Goal: Information Seeking & Learning: Learn about a topic

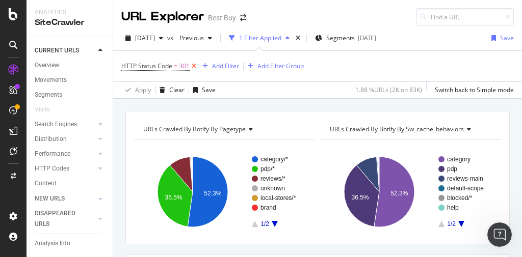
click at [193, 64] on icon at bounding box center [193, 66] width 9 height 10
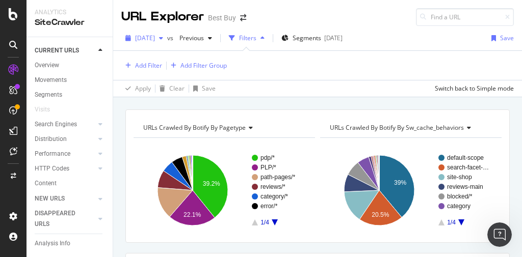
click at [155, 36] on span "2025 Sep. 4th" at bounding box center [145, 38] width 20 height 9
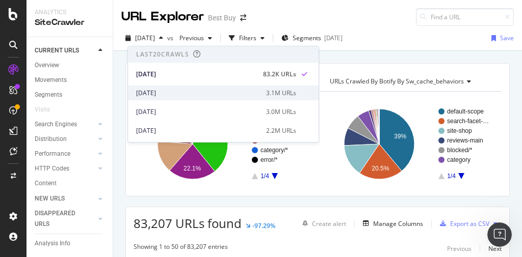
click at [169, 90] on div "[DATE]" at bounding box center [198, 93] width 124 height 9
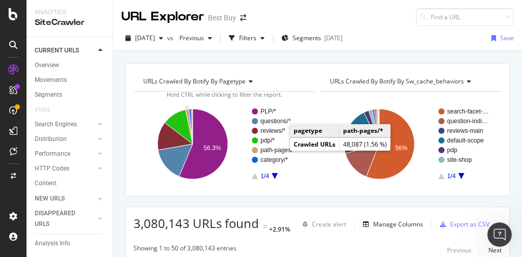
click at [276, 150] on text "path-pages/*" at bounding box center [277, 150] width 35 height 7
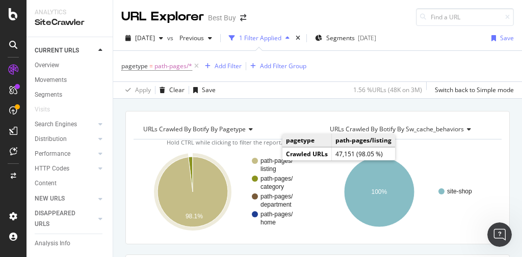
click at [272, 162] on text "path-pages/" at bounding box center [276, 160] width 33 height 7
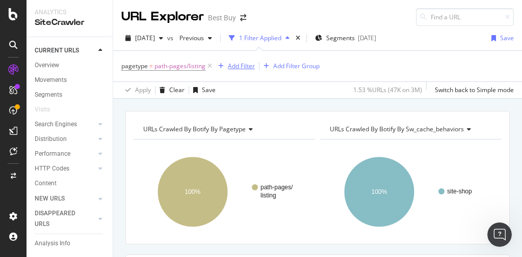
click at [244, 69] on div "Add Filter" at bounding box center [241, 66] width 27 height 9
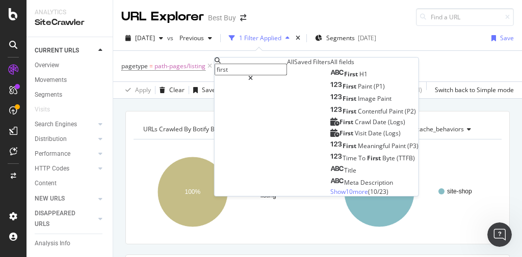
drag, startPoint x: 236, startPoint y: 69, endPoint x: 224, endPoint y: 66, distance: 12.5
click at [224, 66] on div "first" at bounding box center [250, 70] width 72 height 24
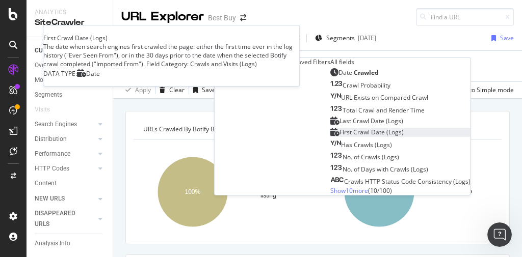
type input "crawle"
click at [371, 136] on span "Date" at bounding box center [378, 132] width 15 height 9
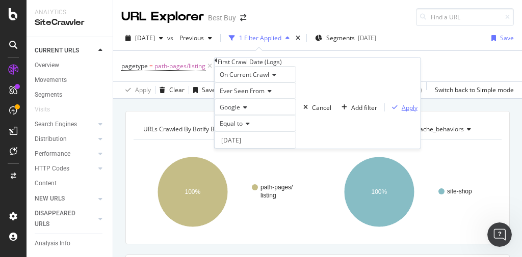
click at [401, 112] on div "Apply" at bounding box center [409, 107] width 16 height 9
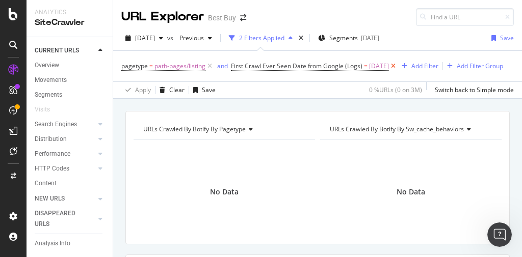
click at [397, 65] on icon at bounding box center [393, 66] width 9 height 10
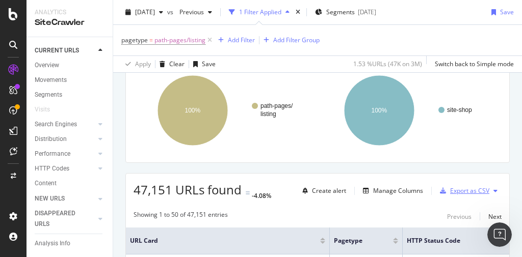
scroll to position [163, 0]
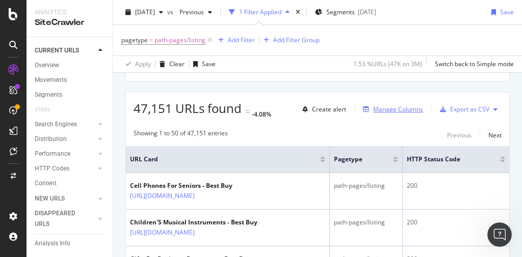
click at [385, 108] on div "Manage Columns" at bounding box center [398, 109] width 50 height 9
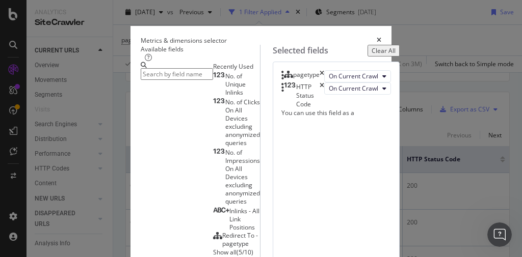
click at [141, 80] on input "modal" at bounding box center [177, 74] width 72 height 12
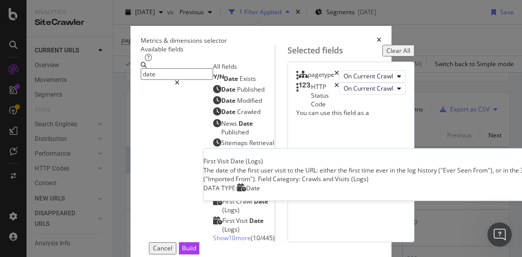
scroll to position [81, 0]
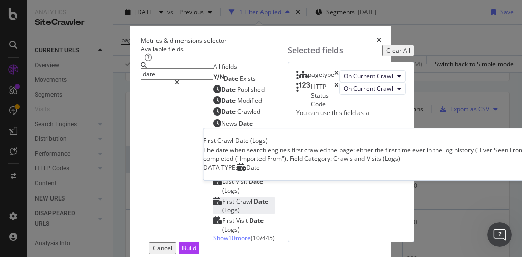
type input "date"
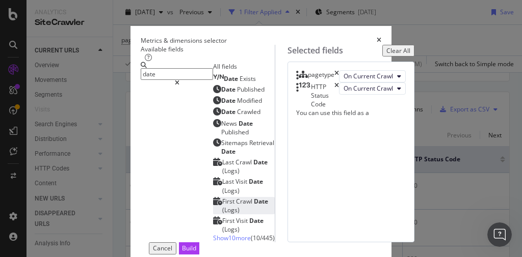
click at [254, 197] on span "Date" at bounding box center [261, 201] width 14 height 9
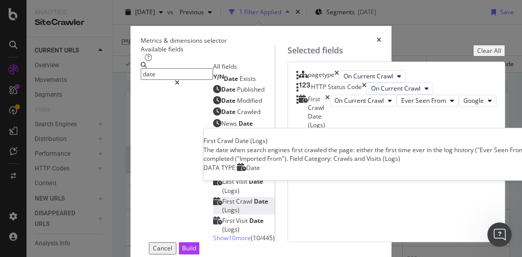
scroll to position [23, 0]
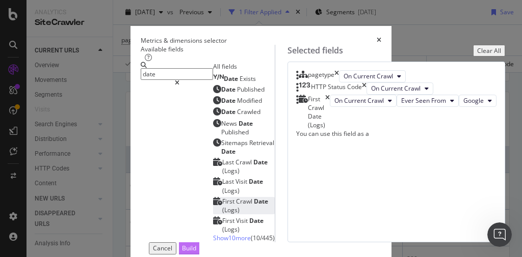
click at [196, 244] on div "Build" at bounding box center [189, 248] width 14 height 9
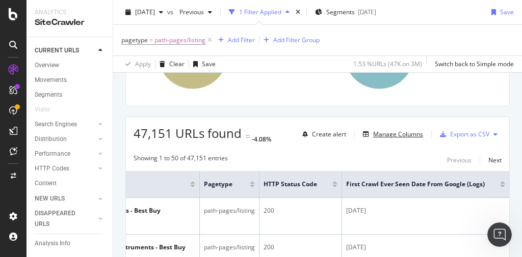
scroll to position [163, 0]
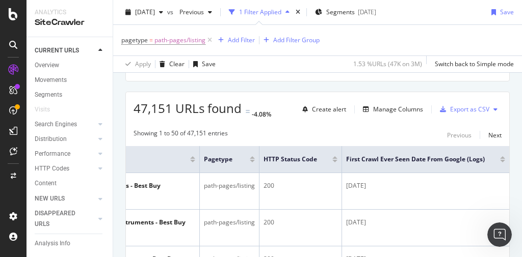
click at [500, 160] on div at bounding box center [502, 161] width 5 height 3
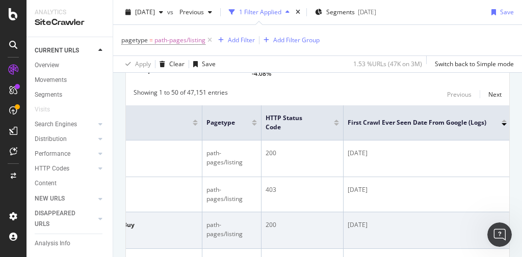
scroll to position [0, 135]
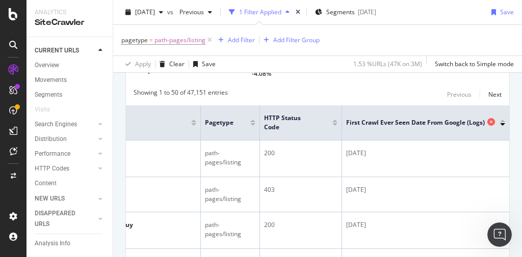
click at [494, 119] on div "First Crawl Ever Seen Date from Google (Logs)" at bounding box center [423, 123] width 154 height 10
click at [500, 123] on div at bounding box center [502, 124] width 5 height 3
click at [500, 120] on div at bounding box center [502, 121] width 5 height 3
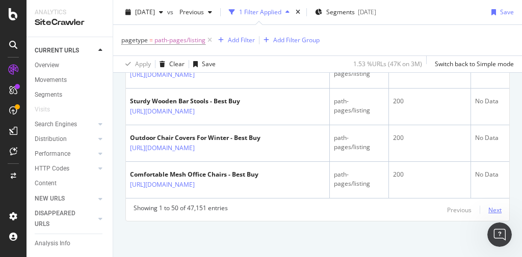
click at [493, 210] on div "Next" at bounding box center [494, 210] width 13 height 9
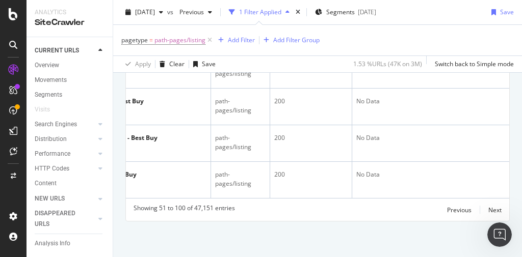
scroll to position [0, 135]
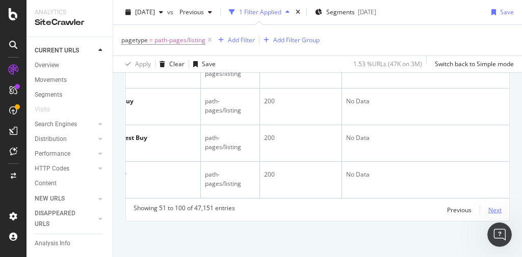
click at [488, 210] on div "Next" at bounding box center [494, 210] width 13 height 9
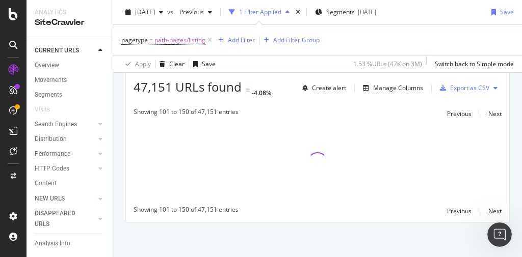
scroll to position [2305, 0]
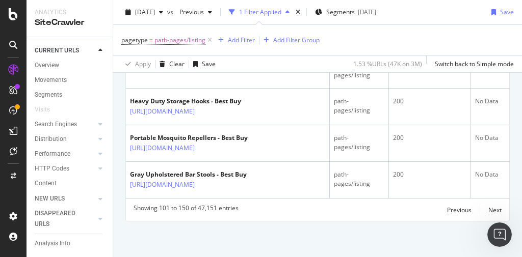
click at [479, 216] on div "Previous Next" at bounding box center [474, 210] width 54 height 12
click at [481, 216] on div "Previous Next" at bounding box center [474, 210] width 54 height 12
click at [488, 214] on div "Next" at bounding box center [494, 210] width 13 height 9
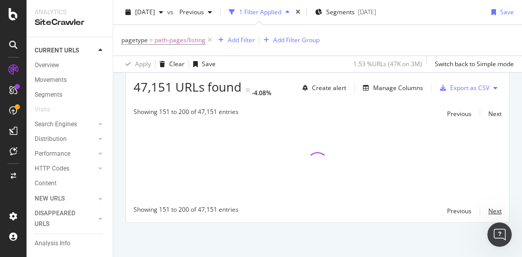
scroll to position [2278, 0]
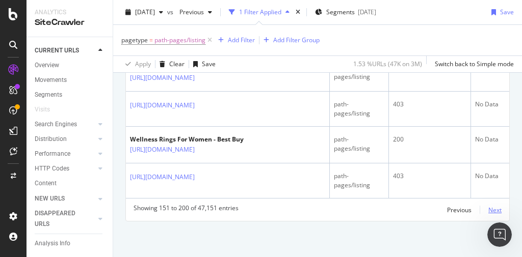
click at [489, 209] on div "Next" at bounding box center [494, 210] width 13 height 9
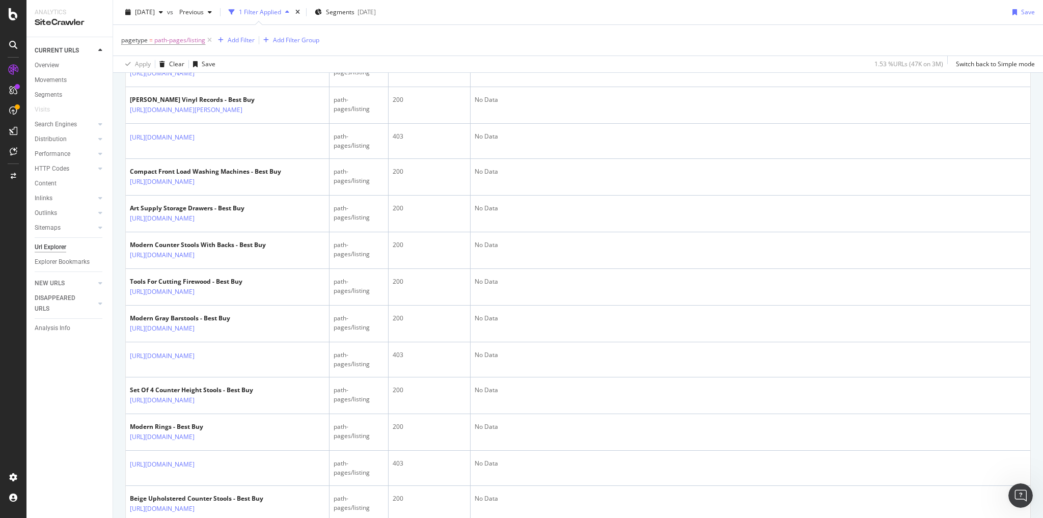
scroll to position [0, 0]
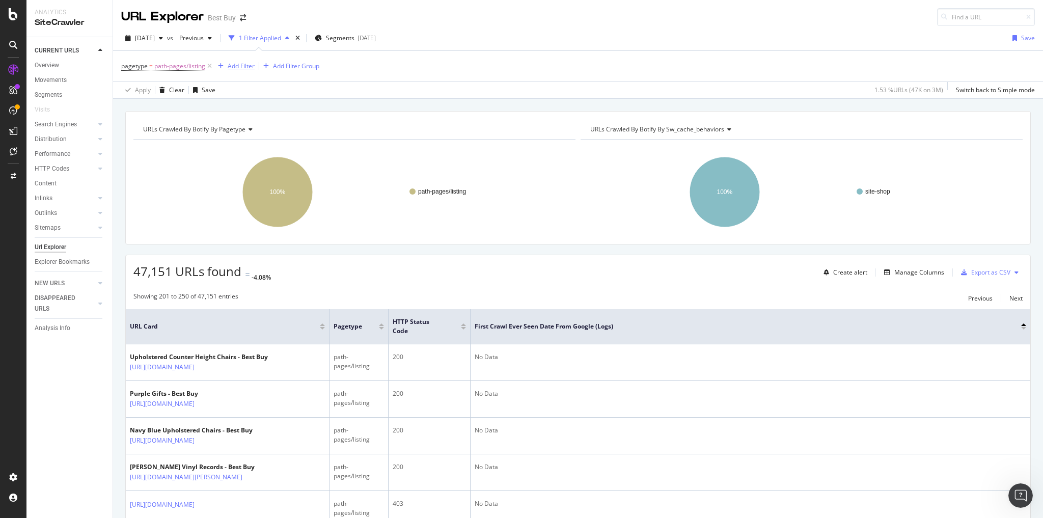
click at [236, 68] on div "Add Filter" at bounding box center [241, 66] width 27 height 9
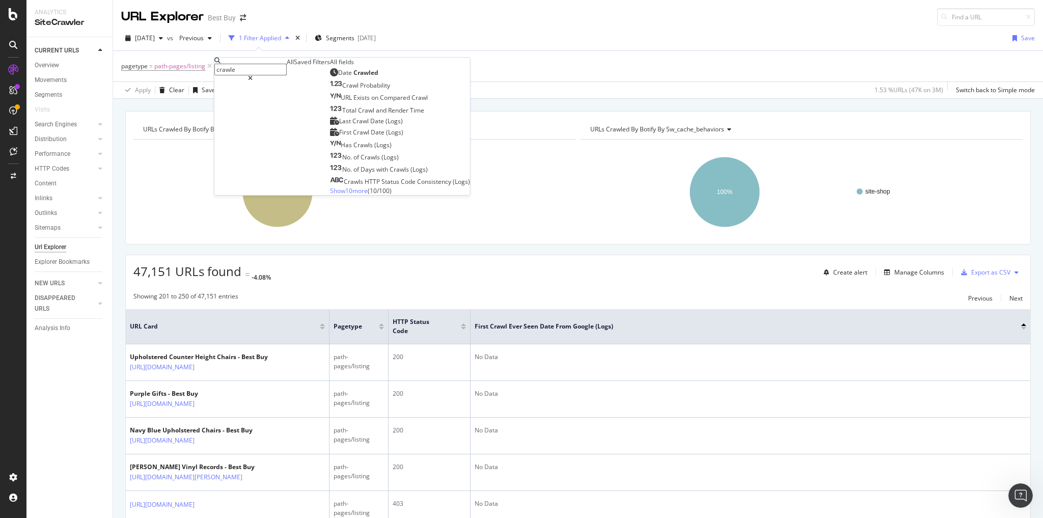
drag, startPoint x: 233, startPoint y: 89, endPoint x: 246, endPoint y: 77, distance: 17.7
click at [287, 66] on div "All" at bounding box center [290, 62] width 7 height 9
click at [253, 69] on input "crawle" at bounding box center [250, 70] width 72 height 12
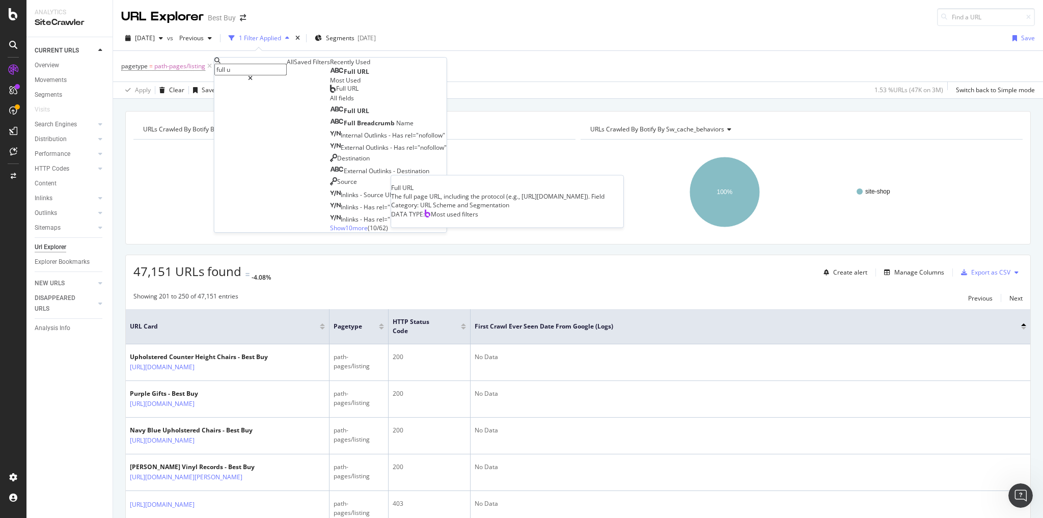
type input "full u"
click at [336, 93] on span "Full URL" at bounding box center [347, 88] width 22 height 9
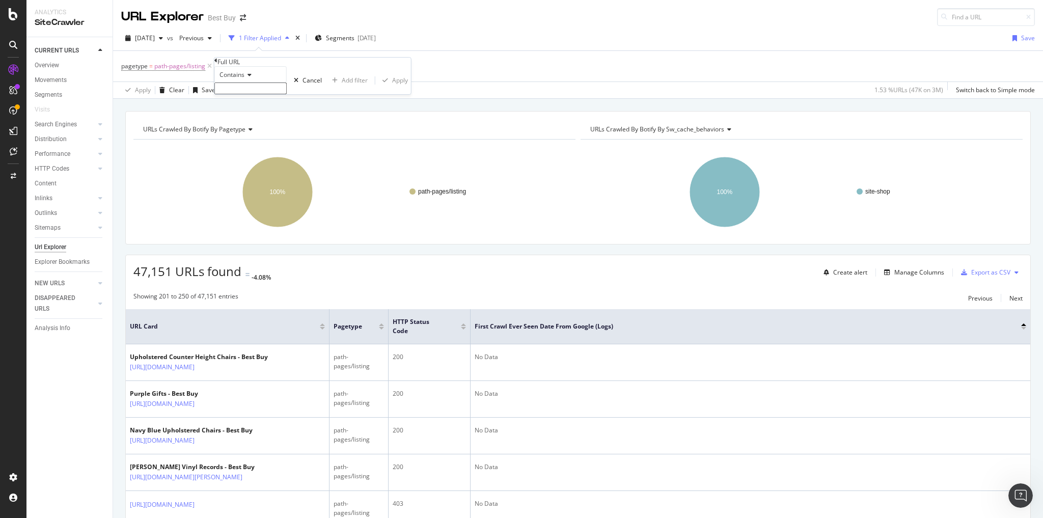
click at [260, 94] on input "text" at bounding box center [250, 89] width 72 height 12
type input "amplifier-for-subwoofer"
click at [392, 88] on div "Apply" at bounding box center [400, 83] width 16 height 9
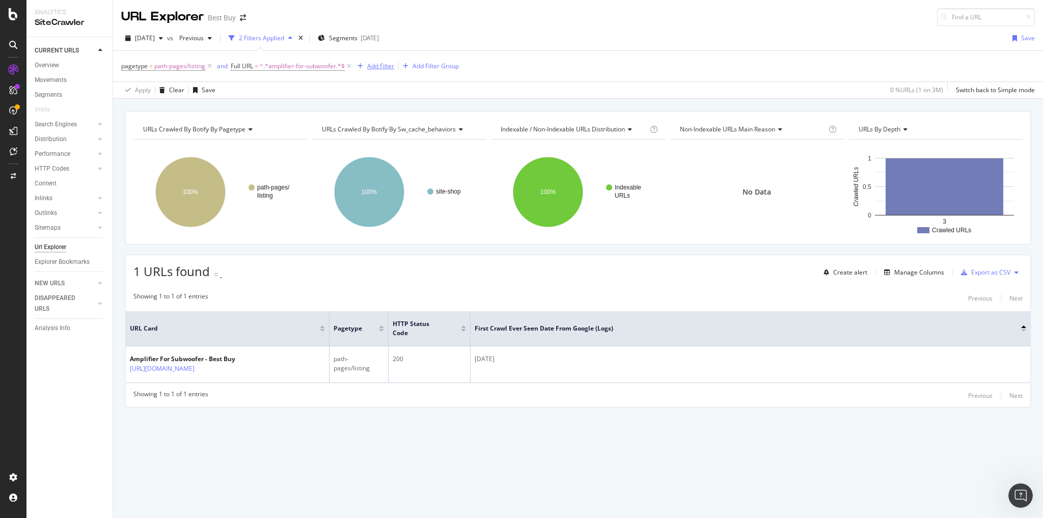
click at [384, 68] on div "Add Filter" at bounding box center [380, 66] width 27 height 9
type input "backlinks"
click at [393, 75] on icon at bounding box center [390, 78] width 5 height 6
click at [481, 38] on div "2025 Sep. 2nd vs Previous 2 Filters Applied Segments 2025-08-20 Save" at bounding box center [578, 40] width 930 height 20
click at [384, 63] on div "Add Filter" at bounding box center [380, 66] width 27 height 9
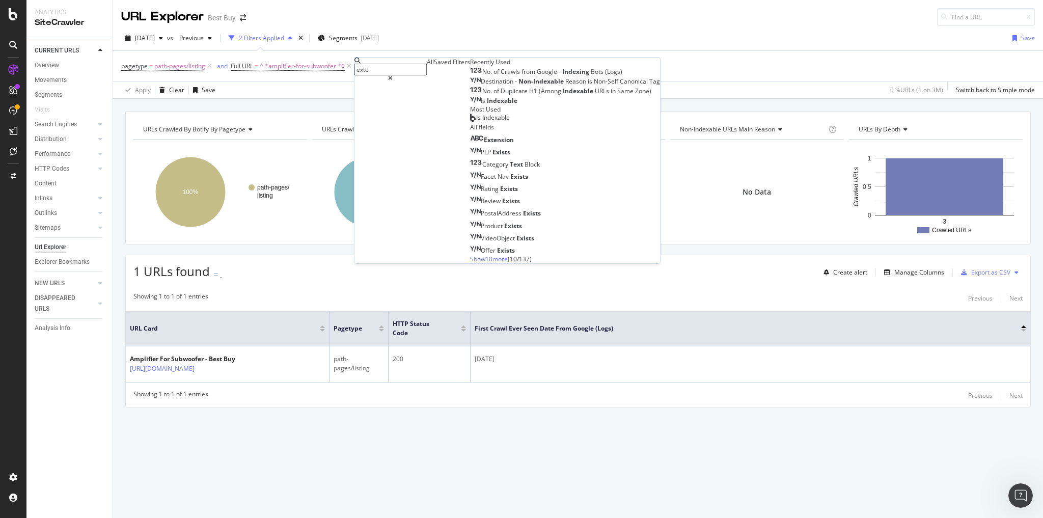
type input "exter"
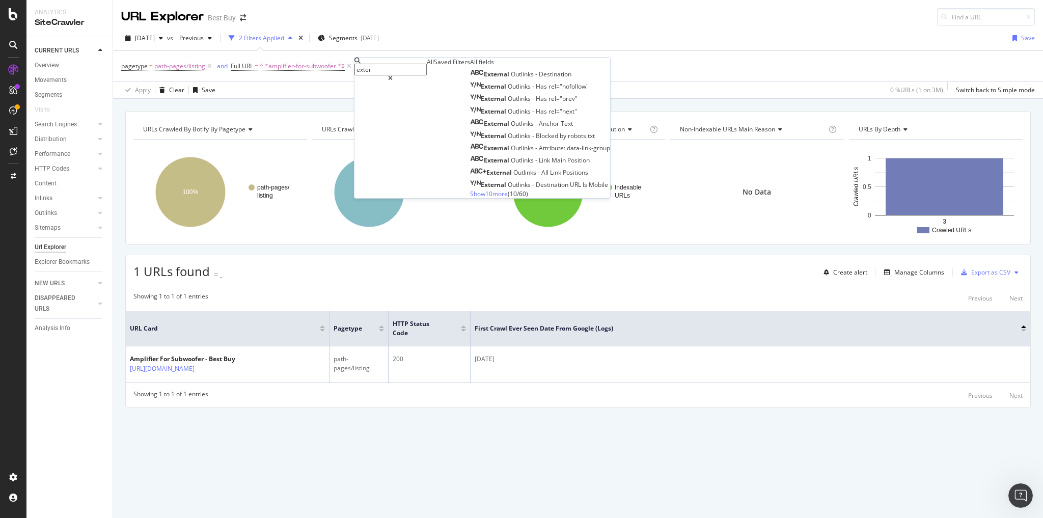
click at [521, 47] on div "2025 Sep. 2nd vs Previous 2 Filters Applied Segments 2025-08-20 Save" at bounding box center [578, 40] width 930 height 20
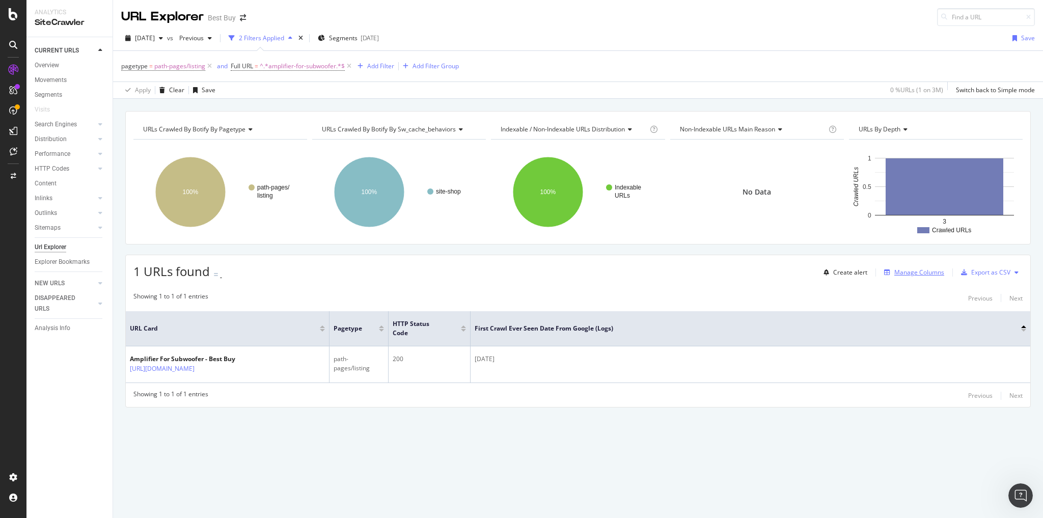
click at [521, 257] on div "Manage Columns" at bounding box center [919, 272] width 50 height 9
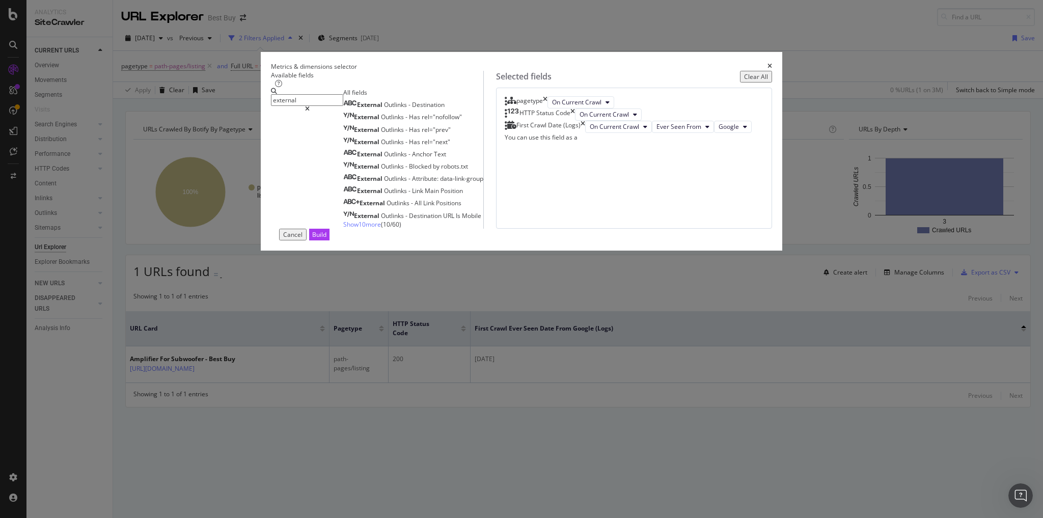
type input "external"
click at [344, 229] on span "Show 10 more" at bounding box center [362, 224] width 38 height 9
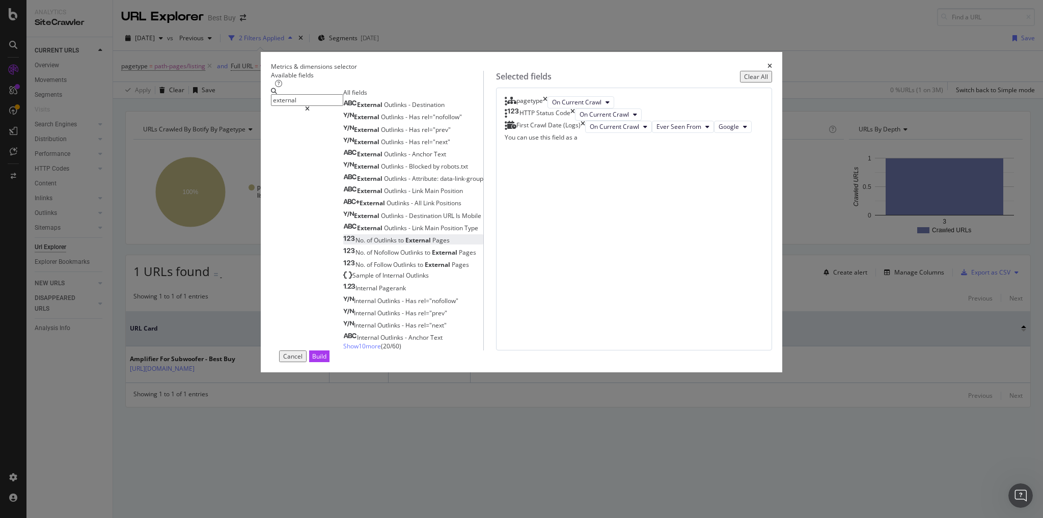
click at [405, 244] on span "External" at bounding box center [418, 240] width 27 height 9
click at [326, 257] on div "Build" at bounding box center [319, 356] width 14 height 9
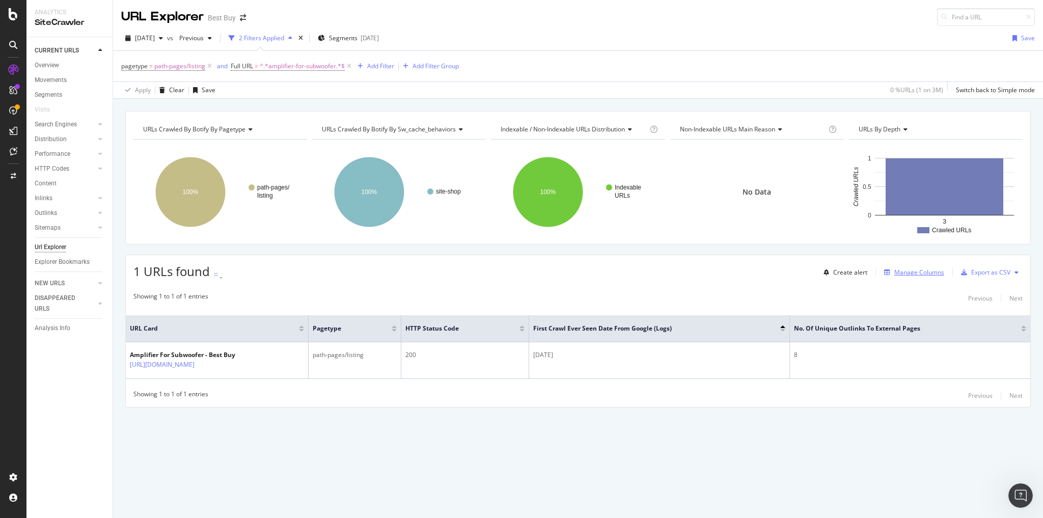
click at [521, 257] on div "Manage Columns" at bounding box center [919, 272] width 50 height 9
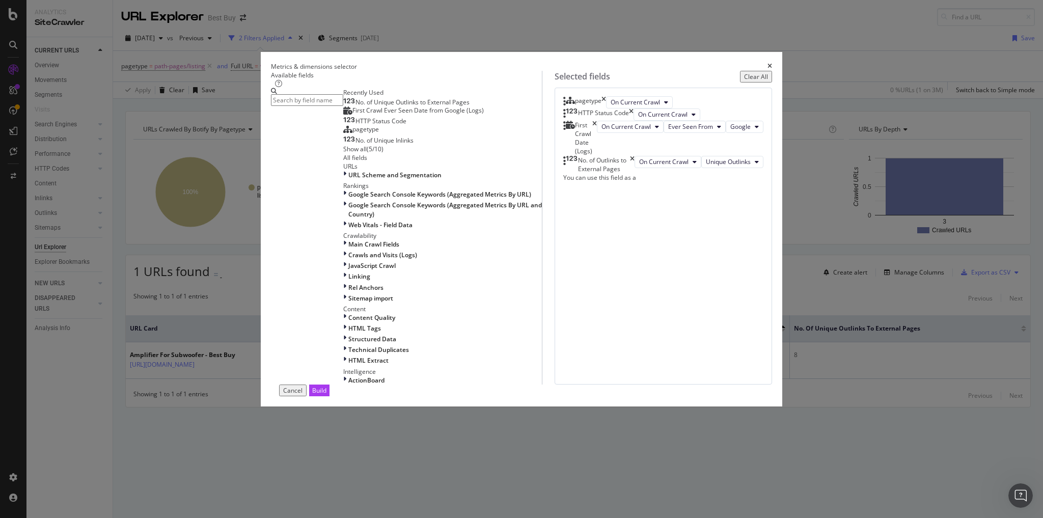
click at [343, 106] on input "modal" at bounding box center [307, 100] width 72 height 12
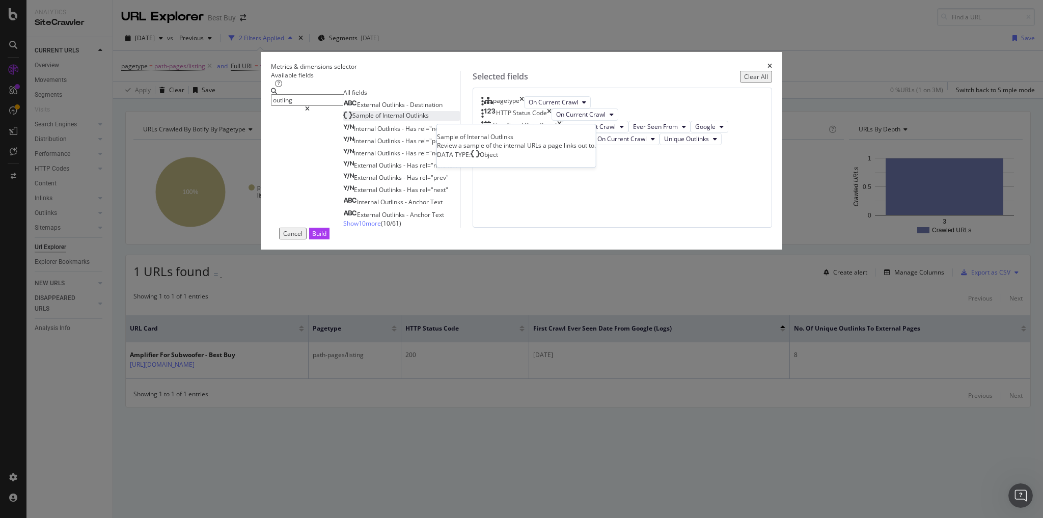
type input "outling"
click at [382, 120] on span "Internal" at bounding box center [393, 115] width 23 height 9
click at [326, 238] on div "Build" at bounding box center [319, 233] width 14 height 9
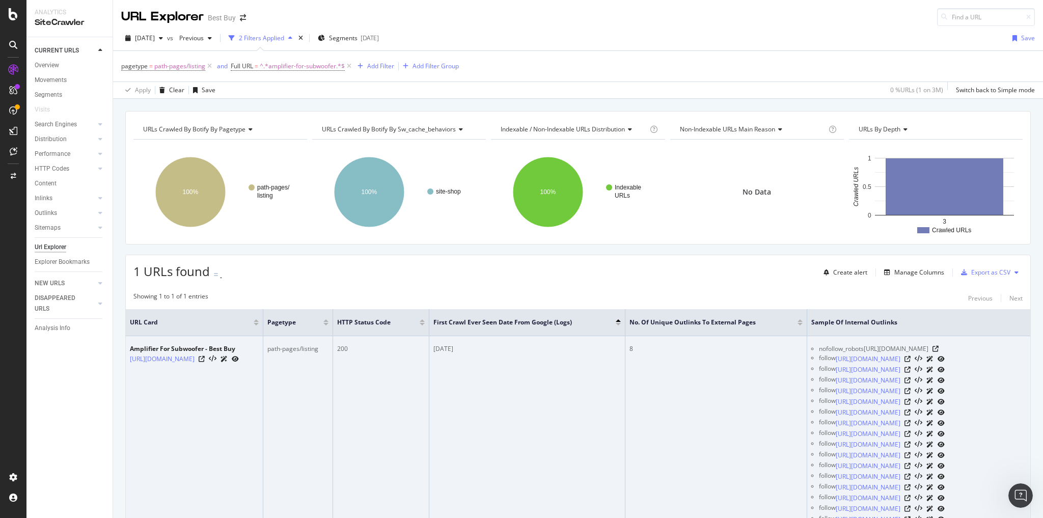
click at [521, 257] on div "8" at bounding box center [716, 348] width 173 height 9
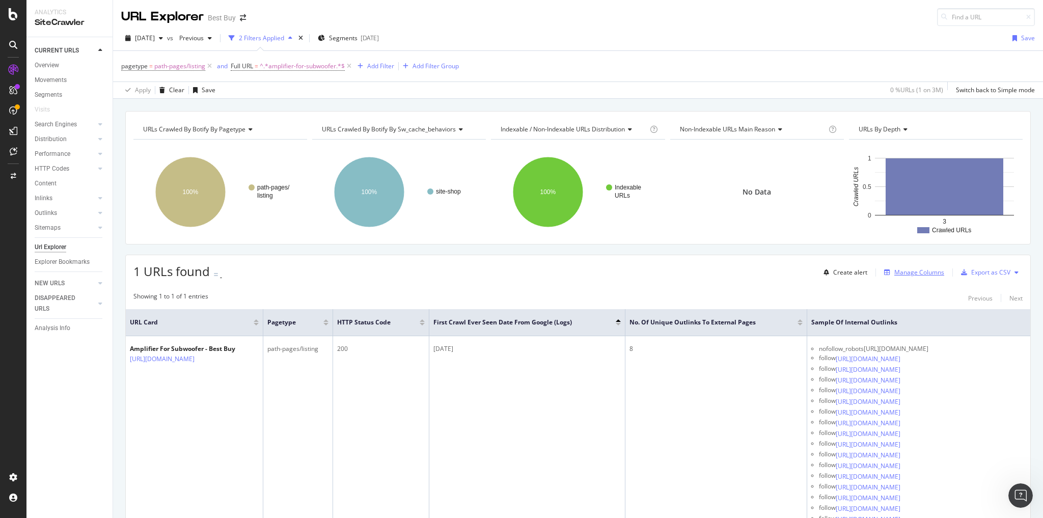
click at [521, 257] on div "Manage Columns" at bounding box center [919, 272] width 50 height 9
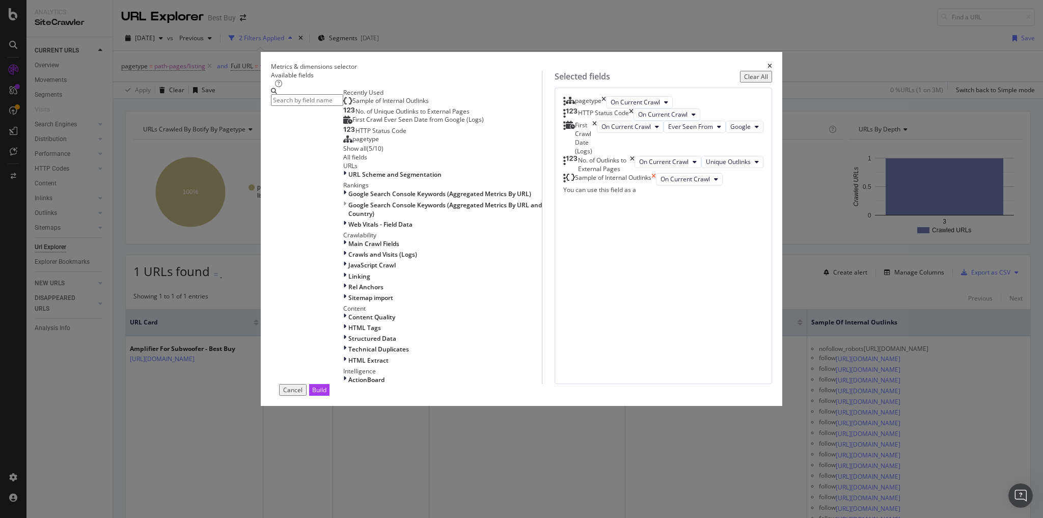
click at [521, 185] on icon "times" at bounding box center [653, 179] width 5 height 12
click at [342, 106] on input "modal" at bounding box center [307, 100] width 72 height 12
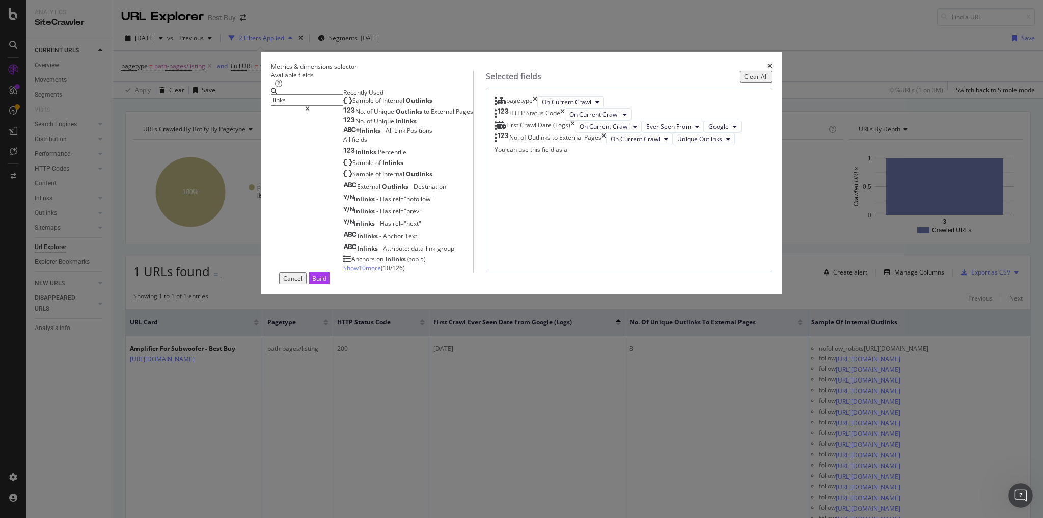
type input "links"
click at [343, 257] on span "Show 10 more" at bounding box center [362, 268] width 38 height 9
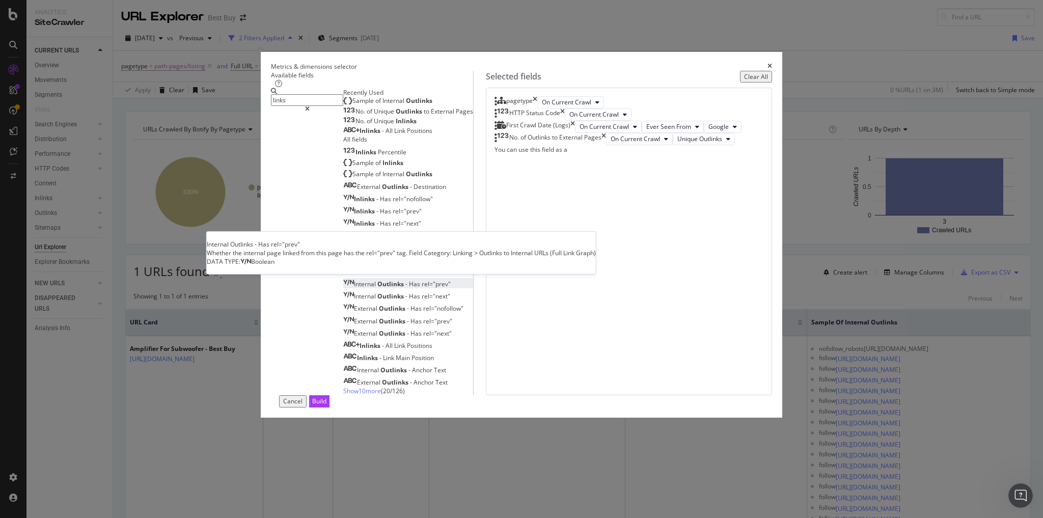
scroll to position [100, 0]
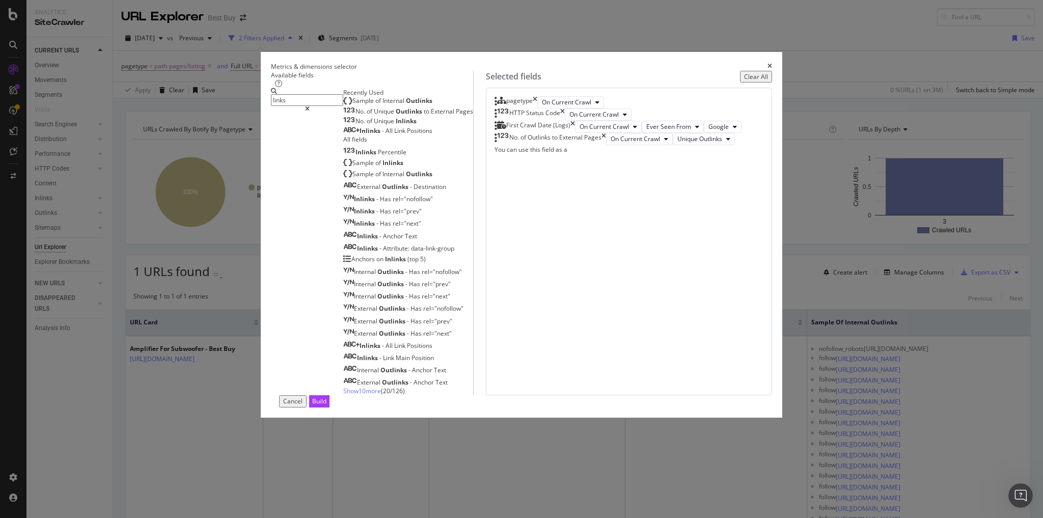
click at [347, 257] on span "Show 10 more" at bounding box center [362, 391] width 38 height 9
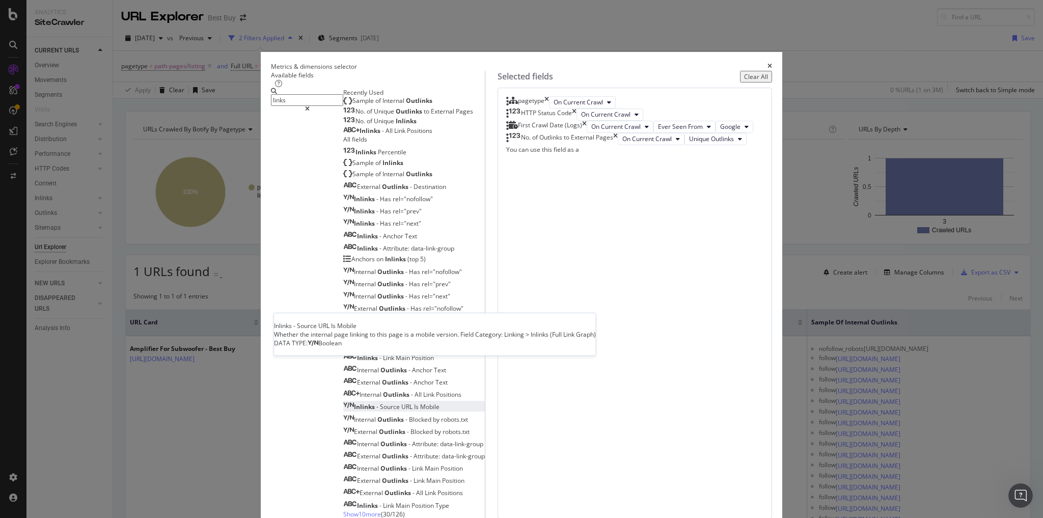
scroll to position [223, 0]
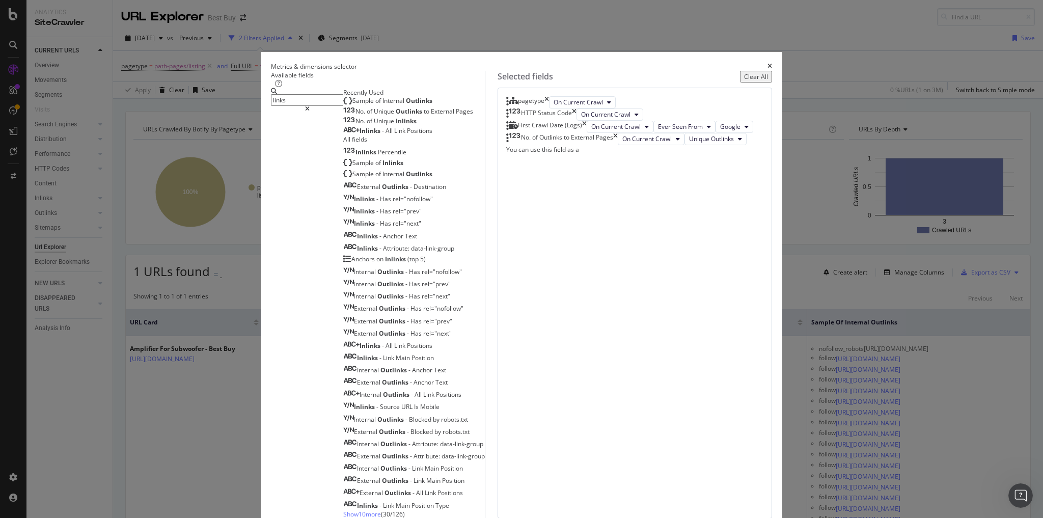
click at [343, 257] on span "Show 10 more" at bounding box center [362, 514] width 38 height 9
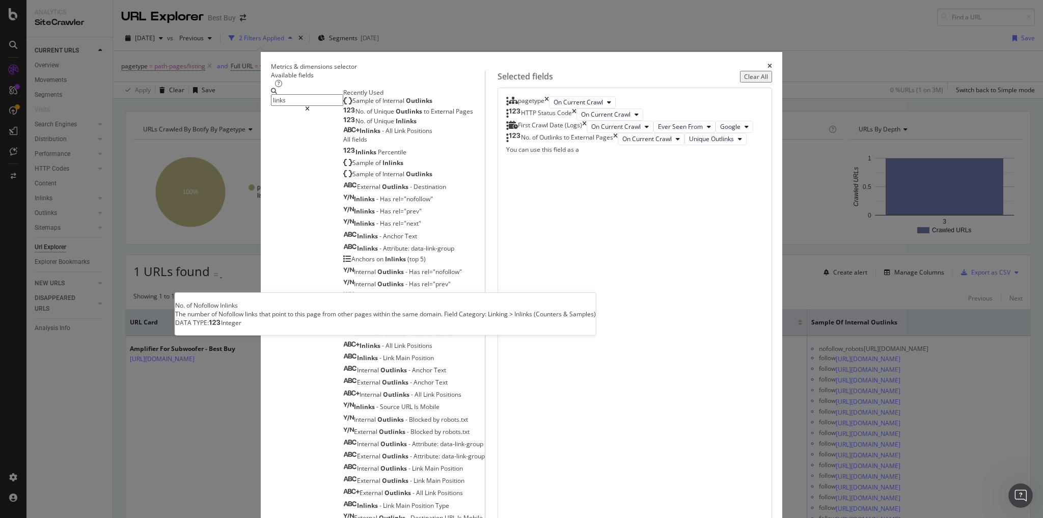
scroll to position [345, 0]
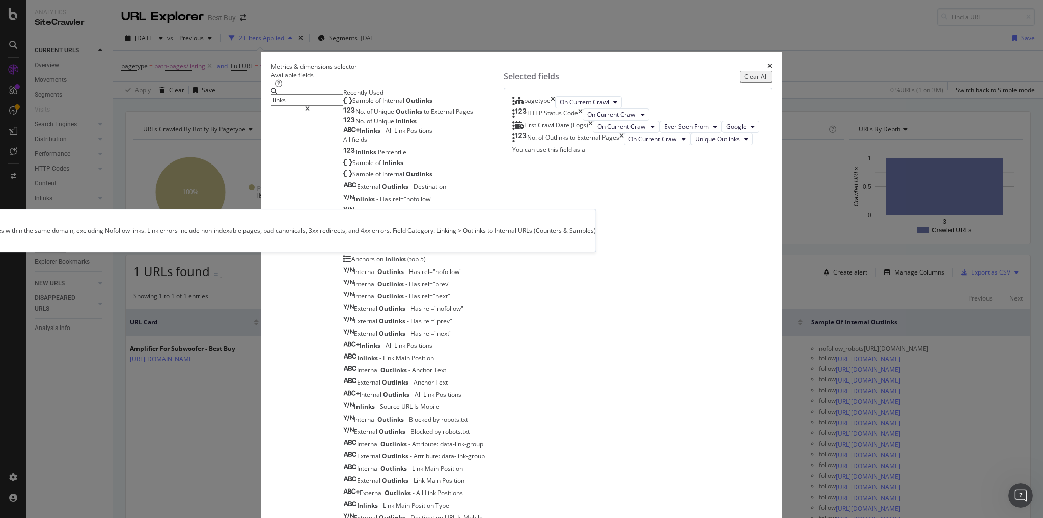
scroll to position [468, 0]
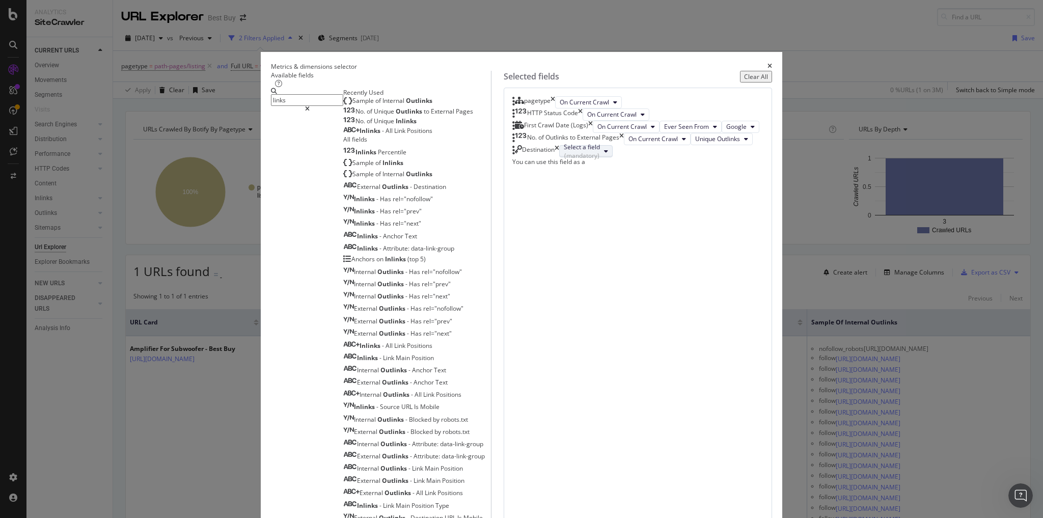
click at [521, 160] on div "Select a field (mandatory)" at bounding box center [582, 151] width 36 height 17
click at [521, 257] on div "pagetype On Current Crawl HTTP Status Code On Current Crawl First Crawl Date (L…" at bounding box center [638, 426] width 268 height 676
click at [521, 157] on button "Select a field (mandatory)" at bounding box center [585, 151] width 53 height 12
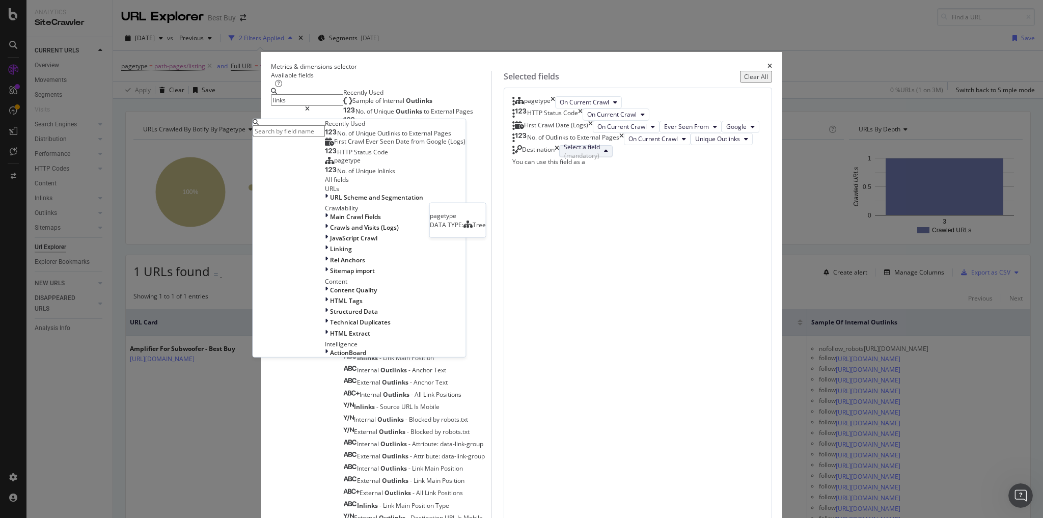
click at [361, 156] on span "pagetype" at bounding box center [347, 160] width 26 height 9
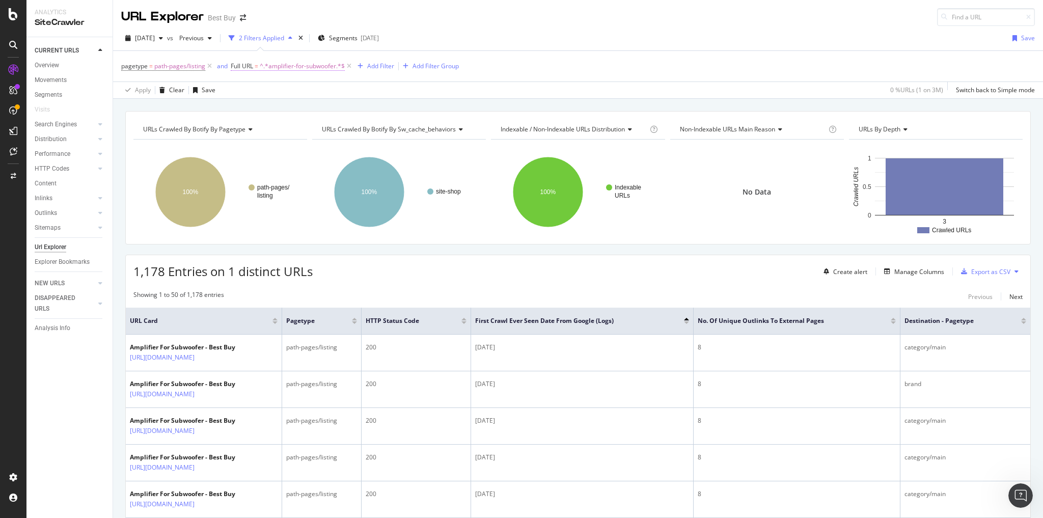
click at [278, 67] on span "^.*amplifier-for-subwoofer.*$" at bounding box center [302, 66] width 85 height 14
type input "cars-plates"
click at [409, 86] on div "Apply" at bounding box center [417, 81] width 16 height 9
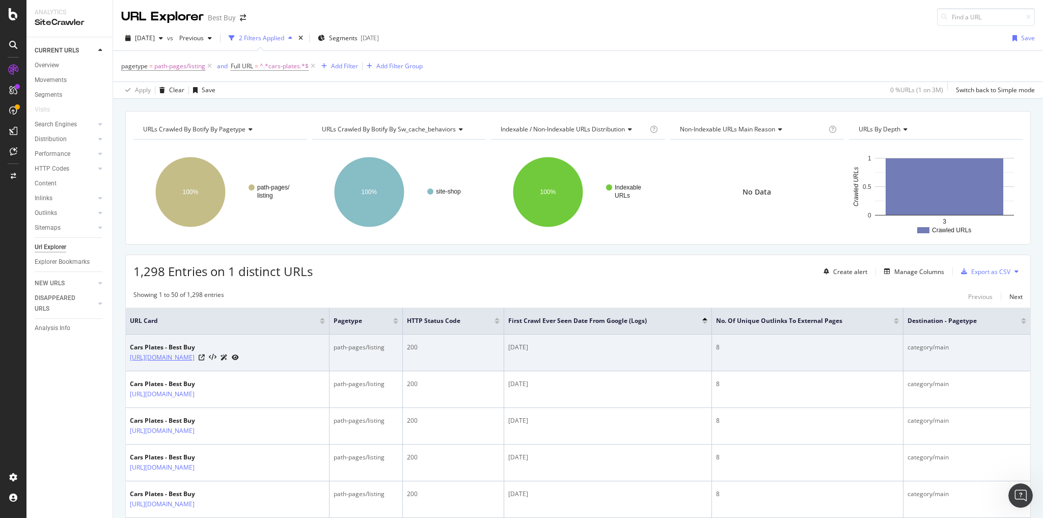
click at [195, 257] on link "[URL][DOMAIN_NAME]" at bounding box center [162, 357] width 65 height 10
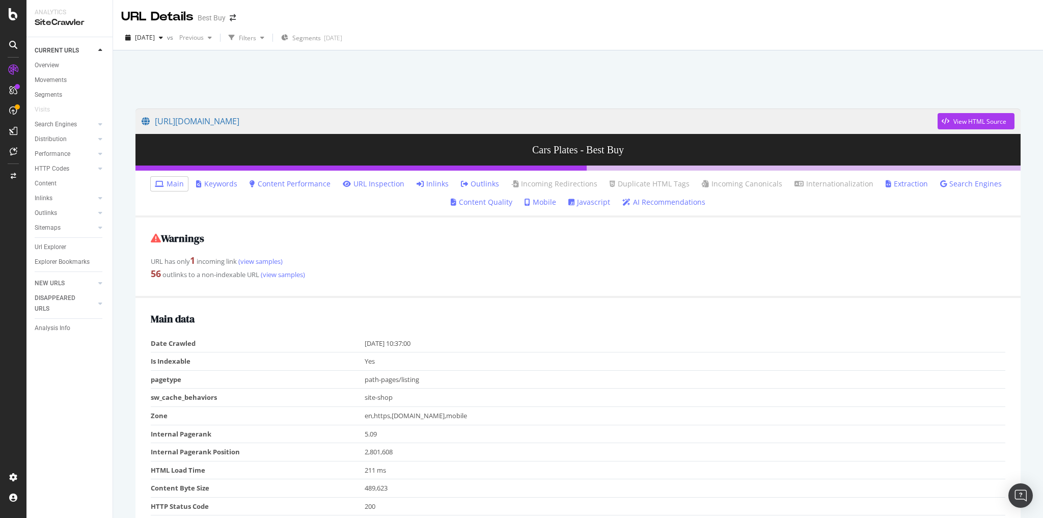
click at [476, 182] on link "Outlinks" at bounding box center [480, 184] width 38 height 10
click at [431, 183] on link "Inlinks" at bounding box center [433, 184] width 32 height 10
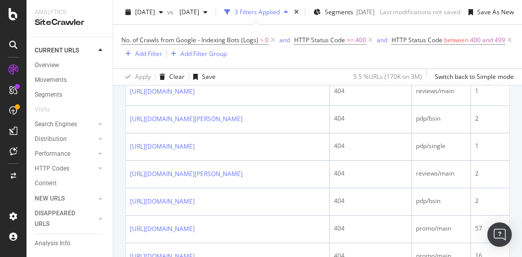
scroll to position [1293, 0]
